Goal: Use online tool/utility: Utilize a website feature to perform a specific function

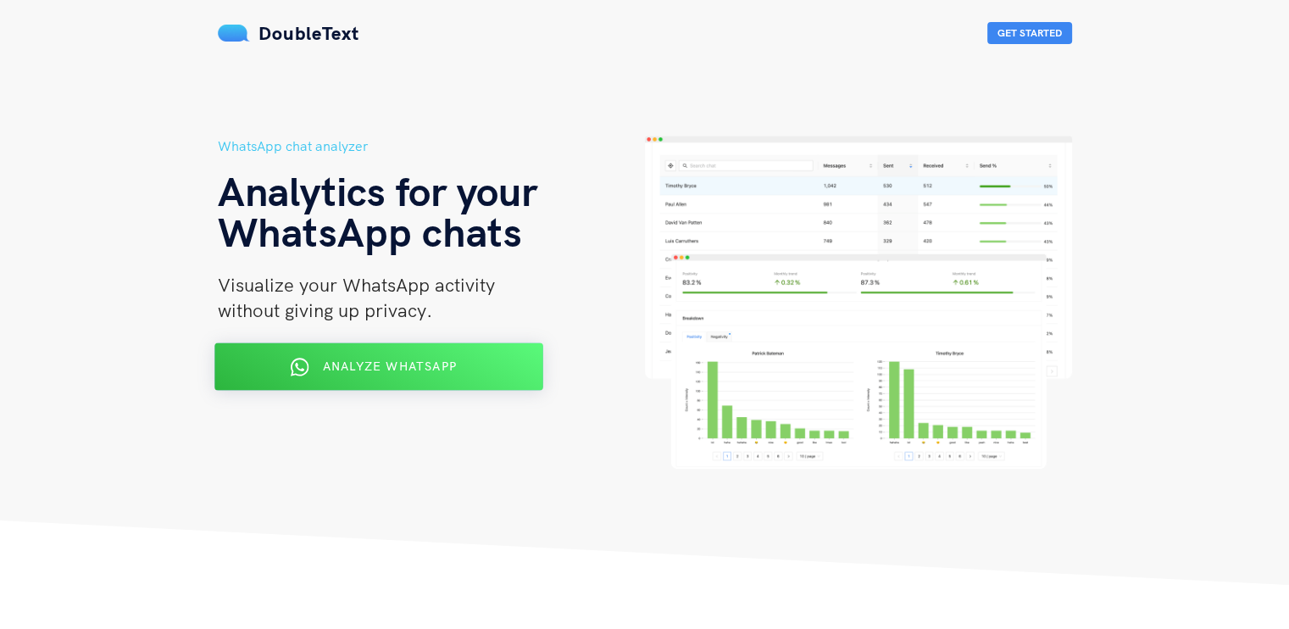
drag, startPoint x: 0, startPoint y: 0, endPoint x: 468, endPoint y: 375, distance: 599.5
click at [468, 375] on div "Analyze WhatsApp" at bounding box center [378, 367] width 268 height 27
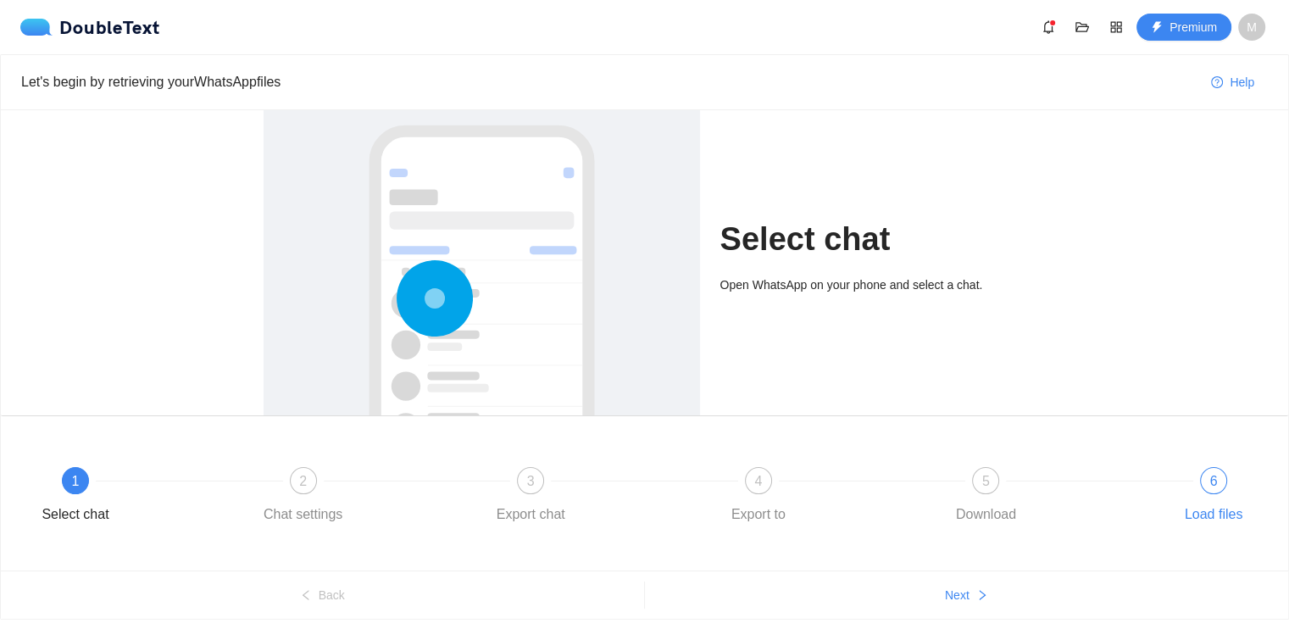
click at [1190, 489] on div "6 Load files" at bounding box center [1214, 497] width 98 height 61
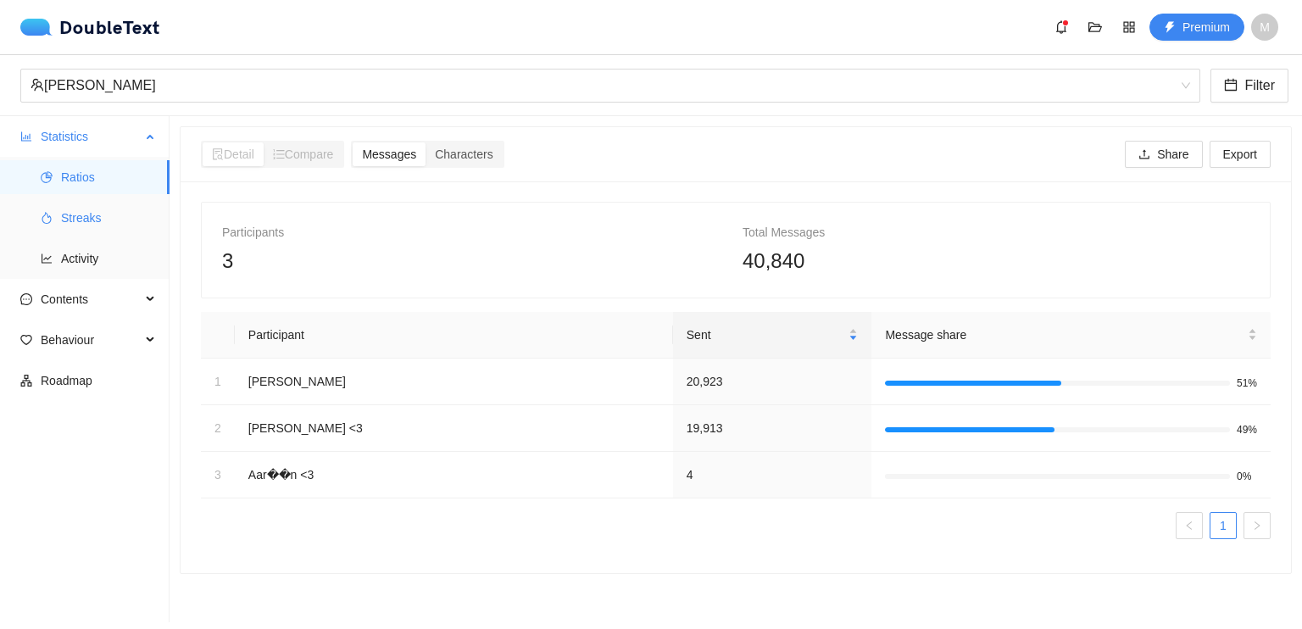
click at [114, 224] on span "Streaks" at bounding box center [108, 218] width 95 height 34
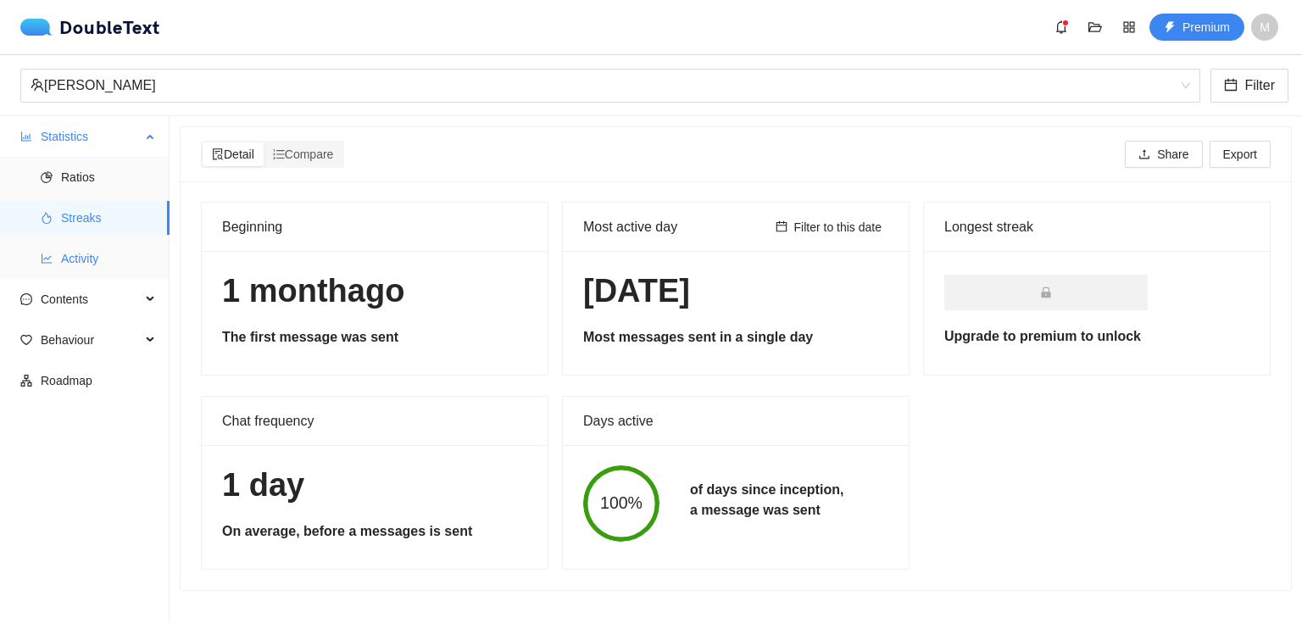
click at [91, 268] on span "Activity" at bounding box center [108, 259] width 95 height 34
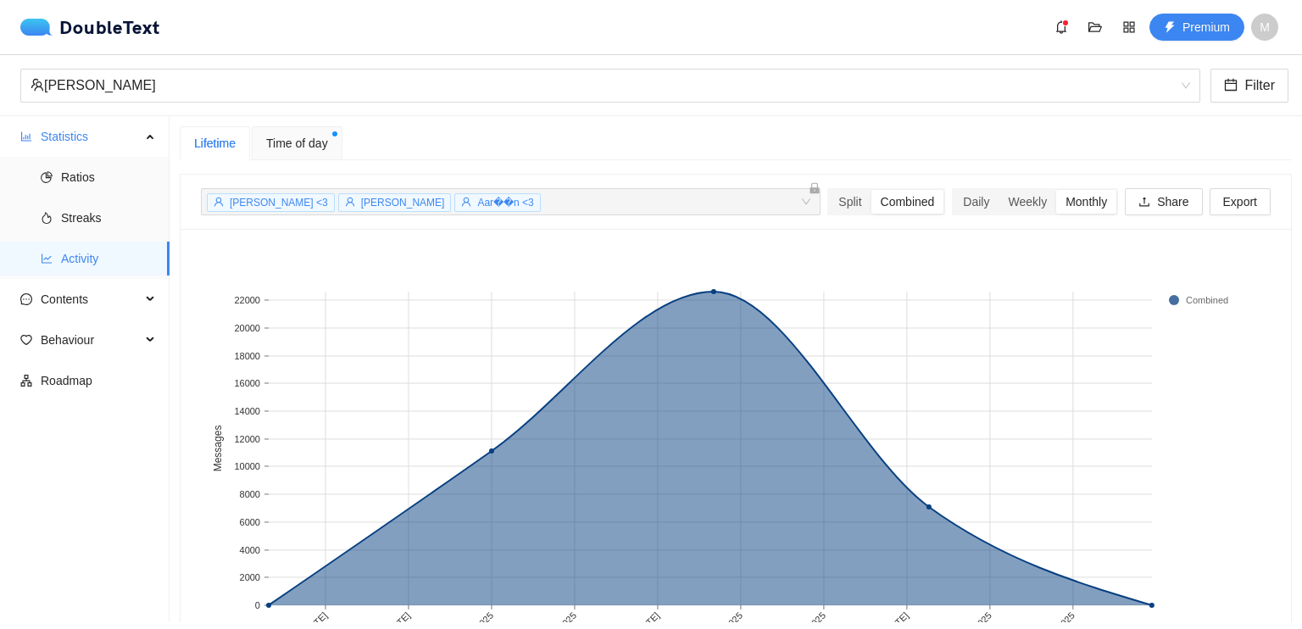
scroll to position [93, 0]
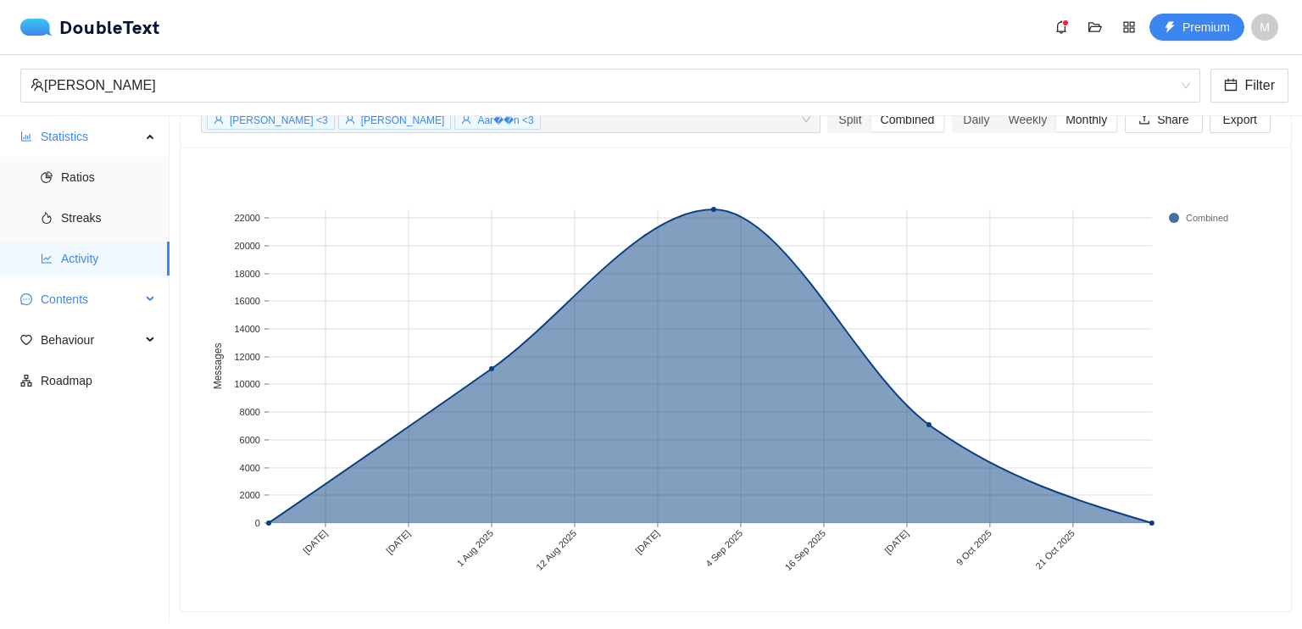
click at [58, 303] on span "Contents" at bounding box center [91, 299] width 100 height 34
click at [79, 335] on span "Word Cloud" at bounding box center [108, 340] width 95 height 34
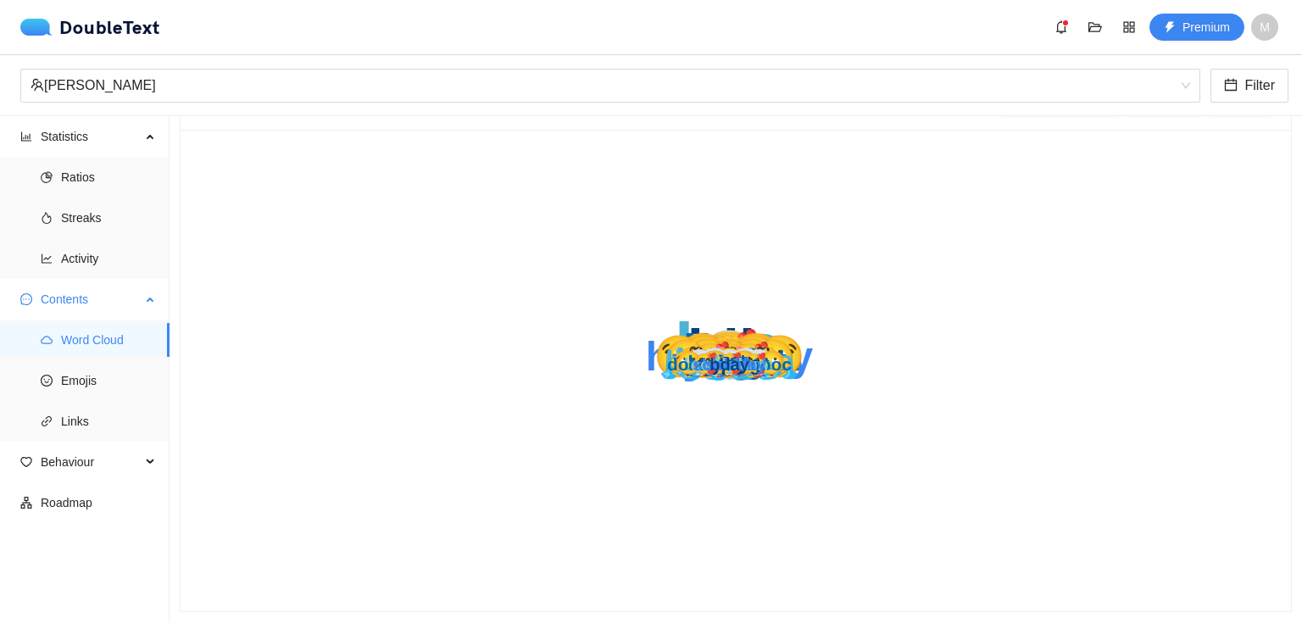
scroll to position [64, 0]
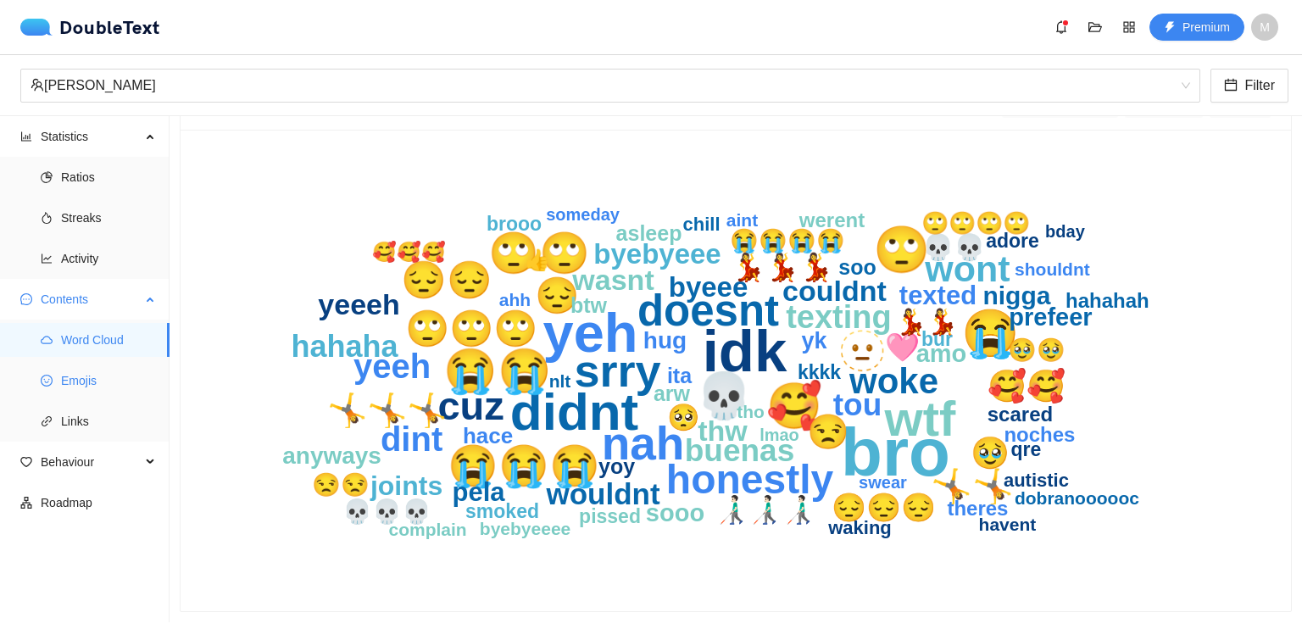
click at [80, 392] on span "Emojis" at bounding box center [108, 381] width 95 height 34
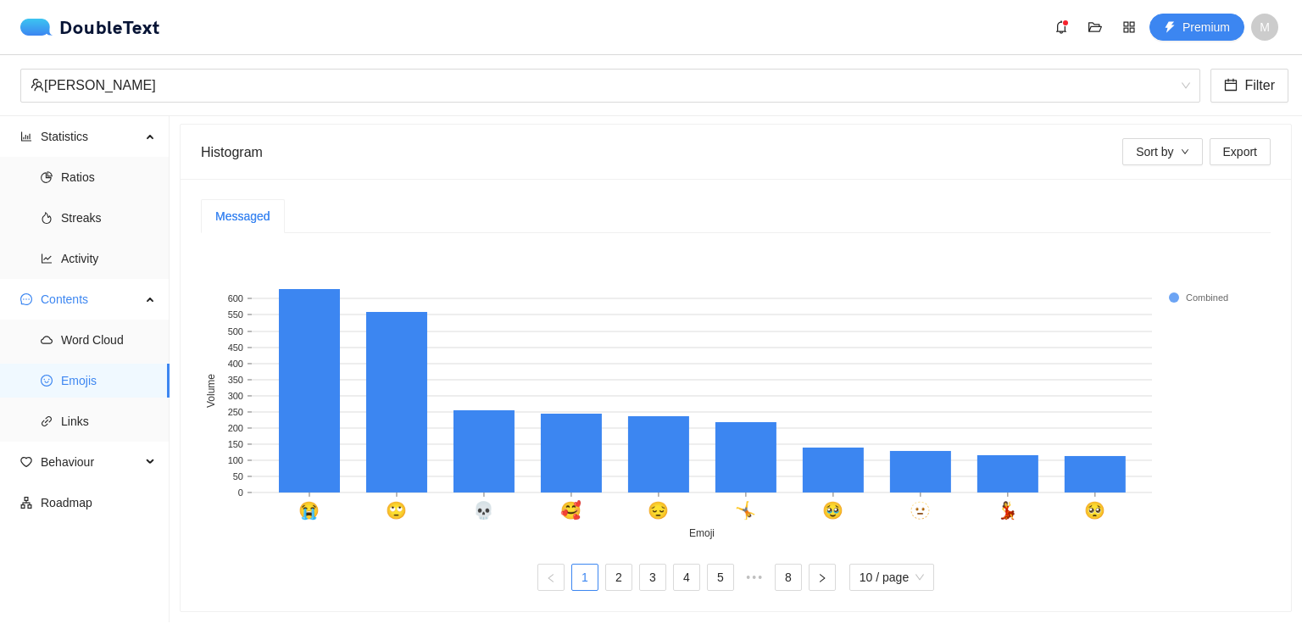
scroll to position [297, 0]
click at [103, 423] on span "Links" at bounding box center [108, 421] width 95 height 34
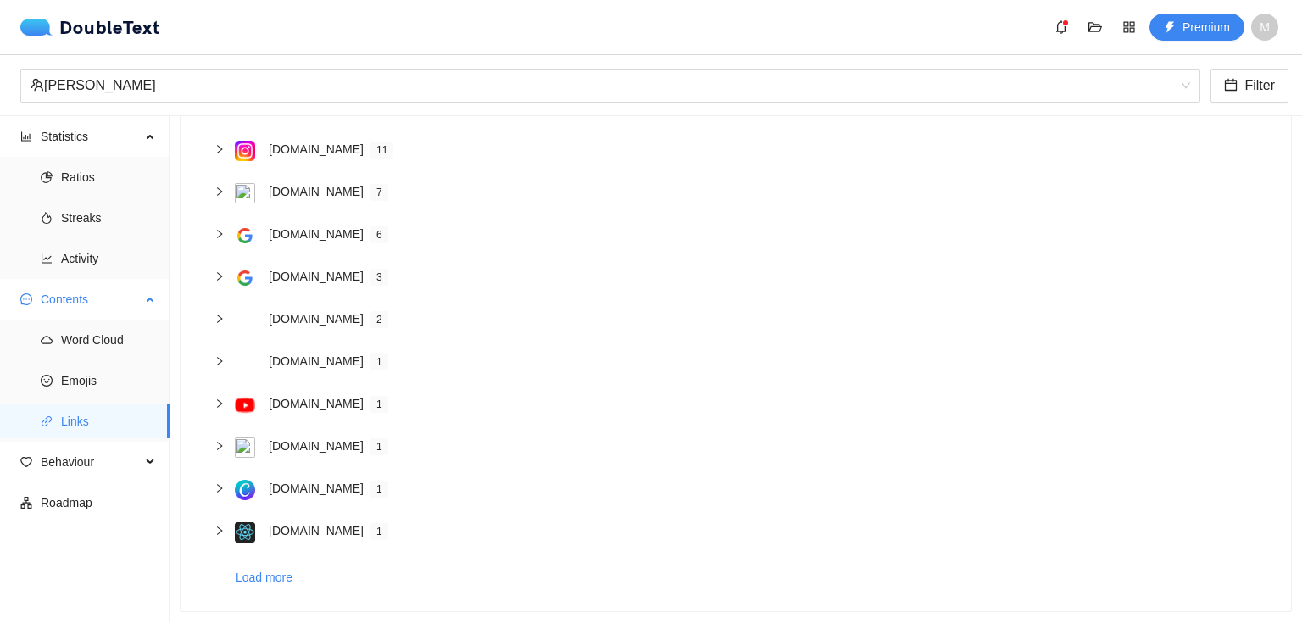
scroll to position [173, 0]
click at [81, 454] on span "Behaviour" at bounding box center [91, 462] width 100 height 34
click at [88, 502] on span "Interactions" at bounding box center [108, 503] width 95 height 34
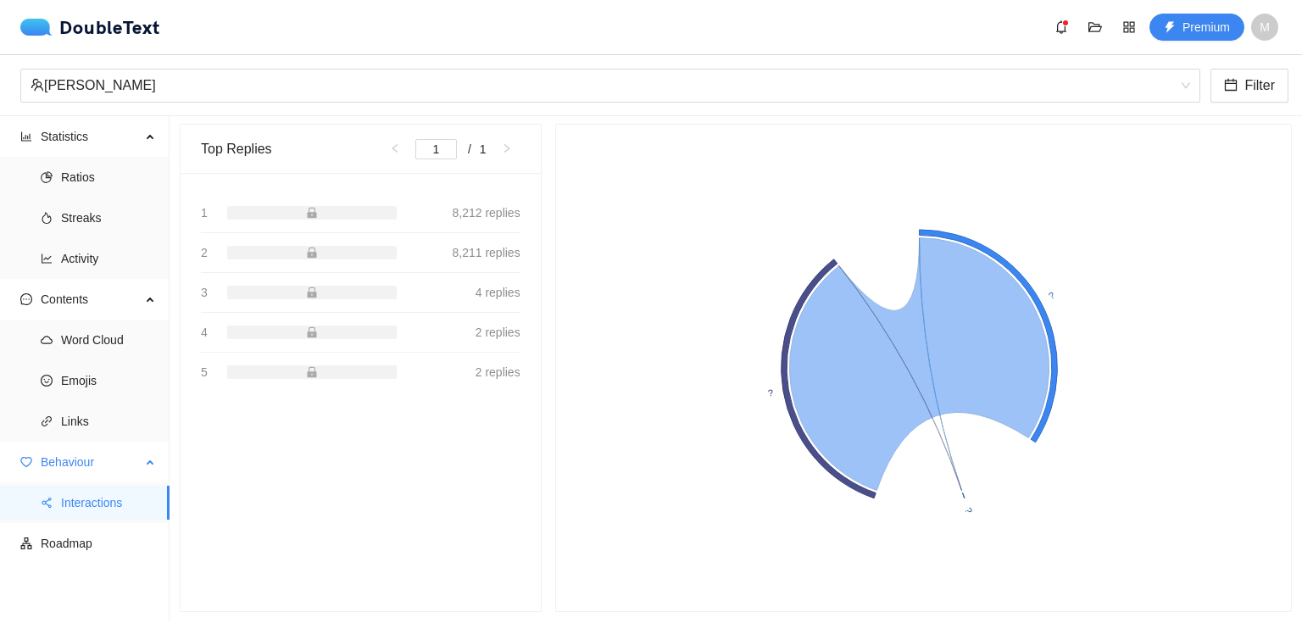
scroll to position [153, 0]
click at [95, 538] on span "Roadmap" at bounding box center [98, 543] width 115 height 34
